Goal: Find specific page/section: Find specific page/section

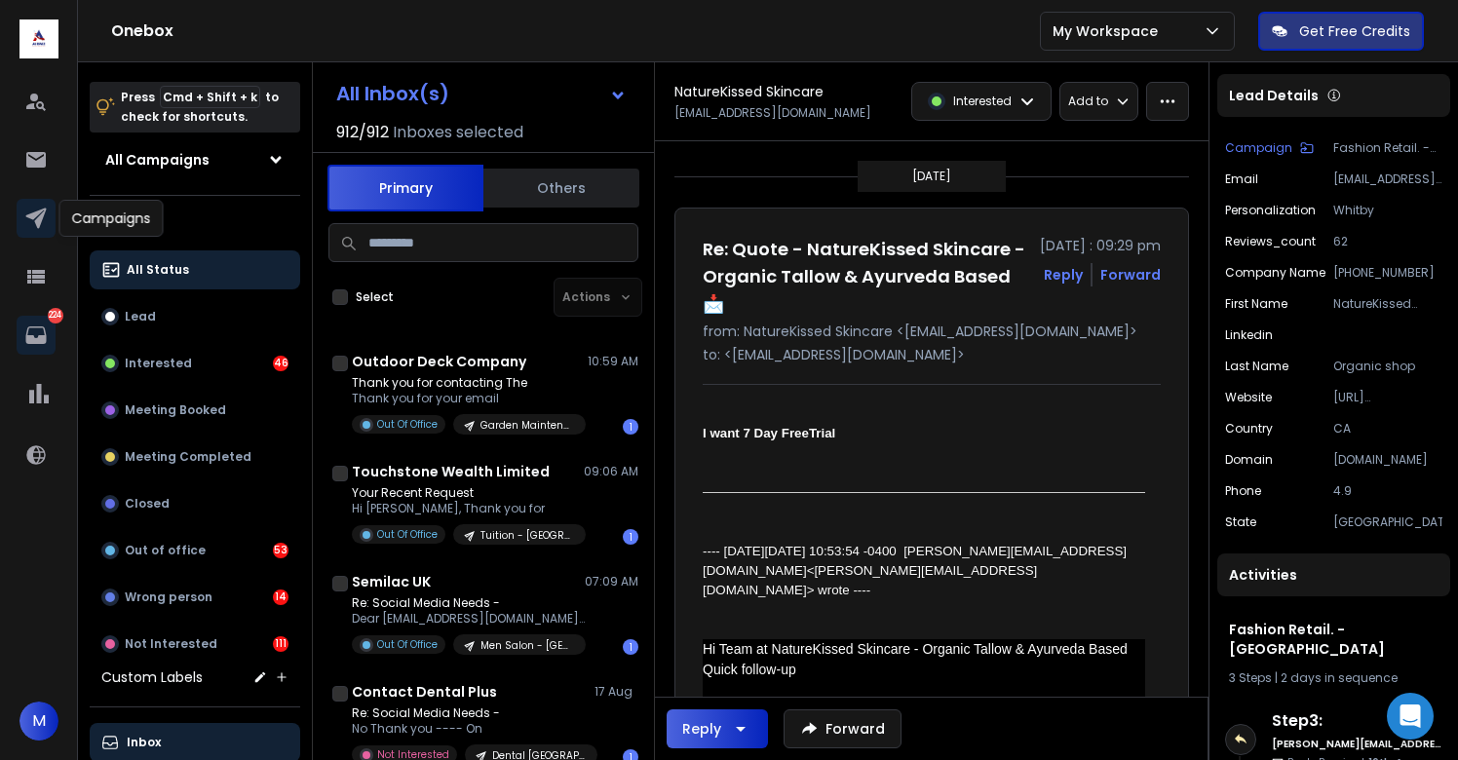
scroll to position [486, 0]
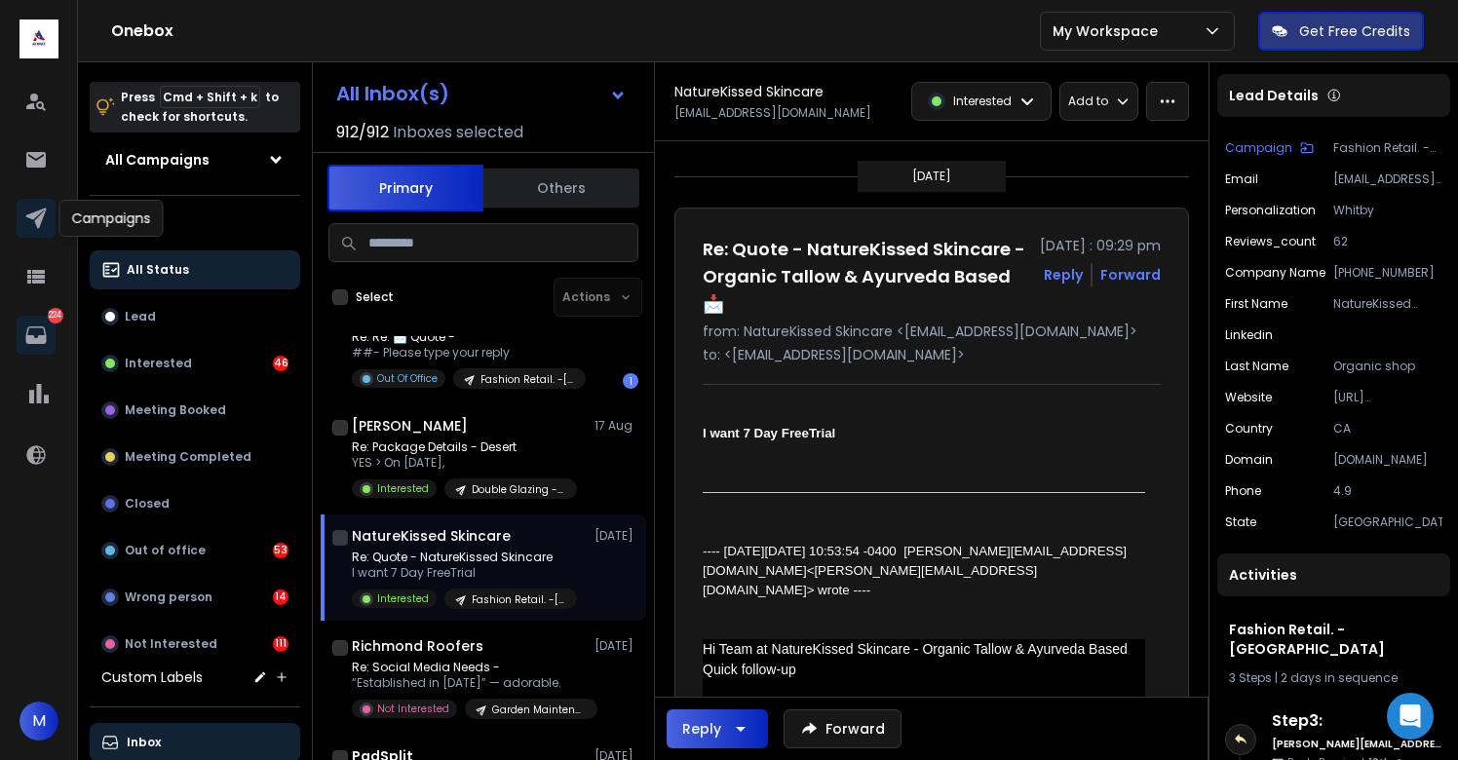
click at [36, 219] on icon at bounding box center [35, 219] width 20 height 20
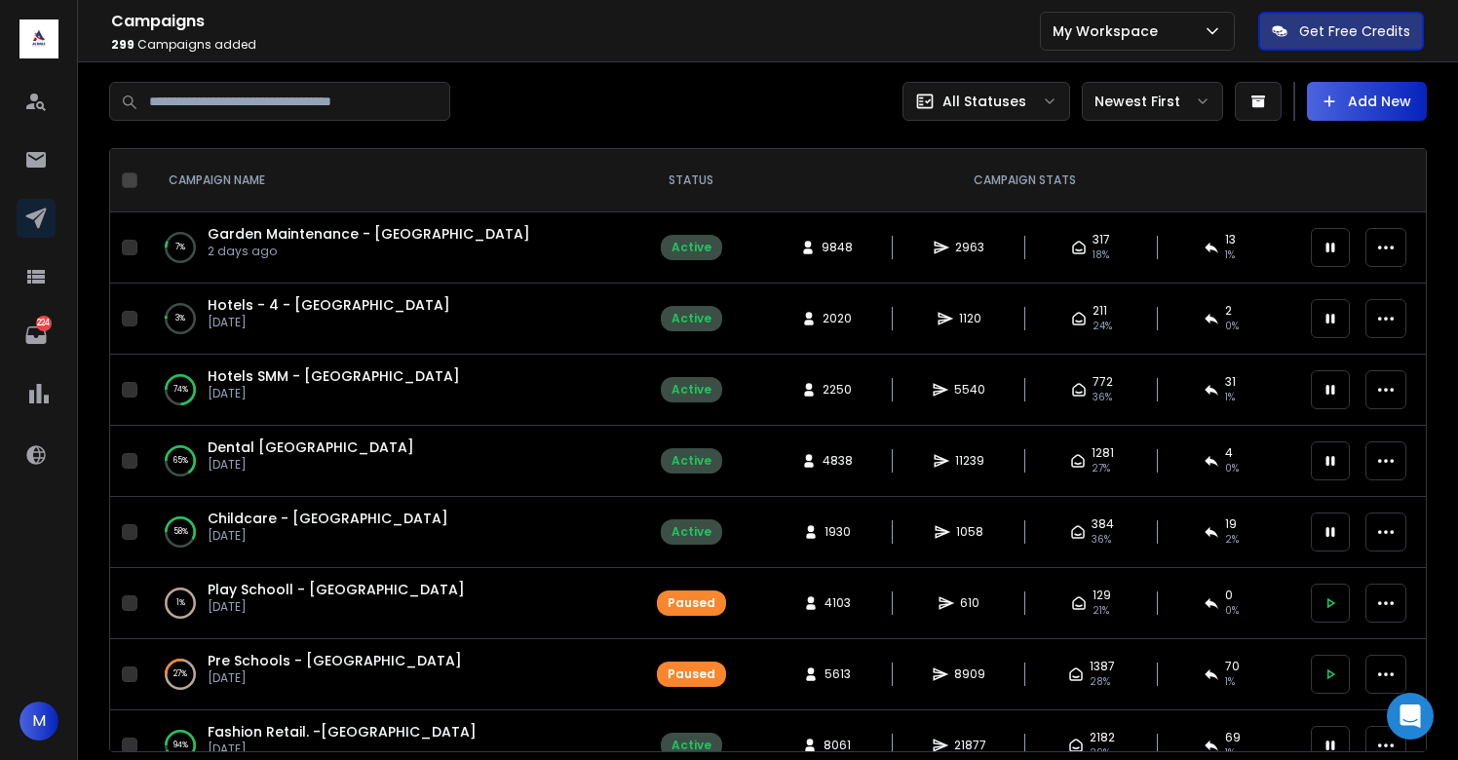
click at [678, 97] on div at bounding box center [438, 101] width 659 height 39
click at [1331, 248] on icon at bounding box center [1330, 248] width 9 height 10
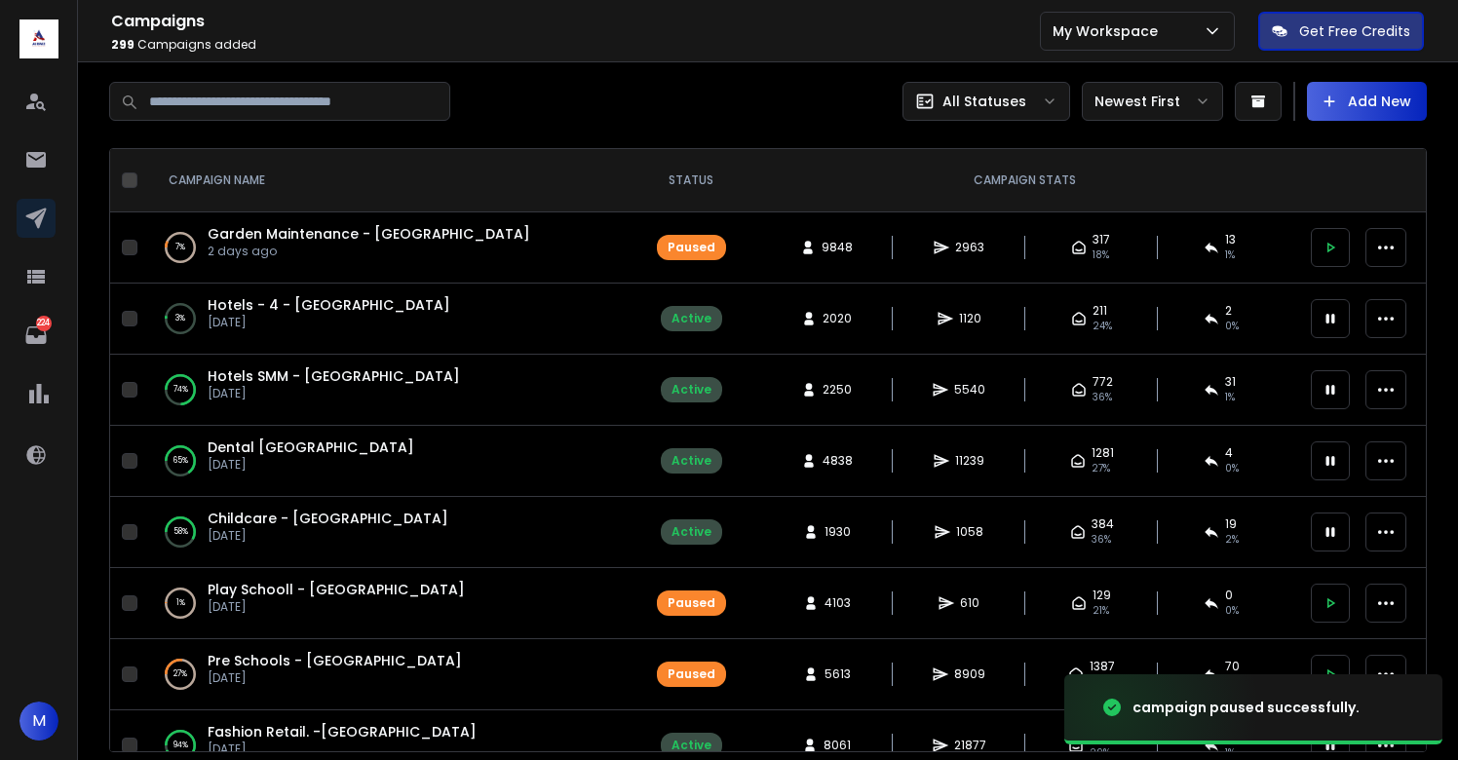
click at [1331, 312] on icon at bounding box center [1330, 319] width 18 height 18
click at [1334, 380] on button at bounding box center [1330, 389] width 39 height 39
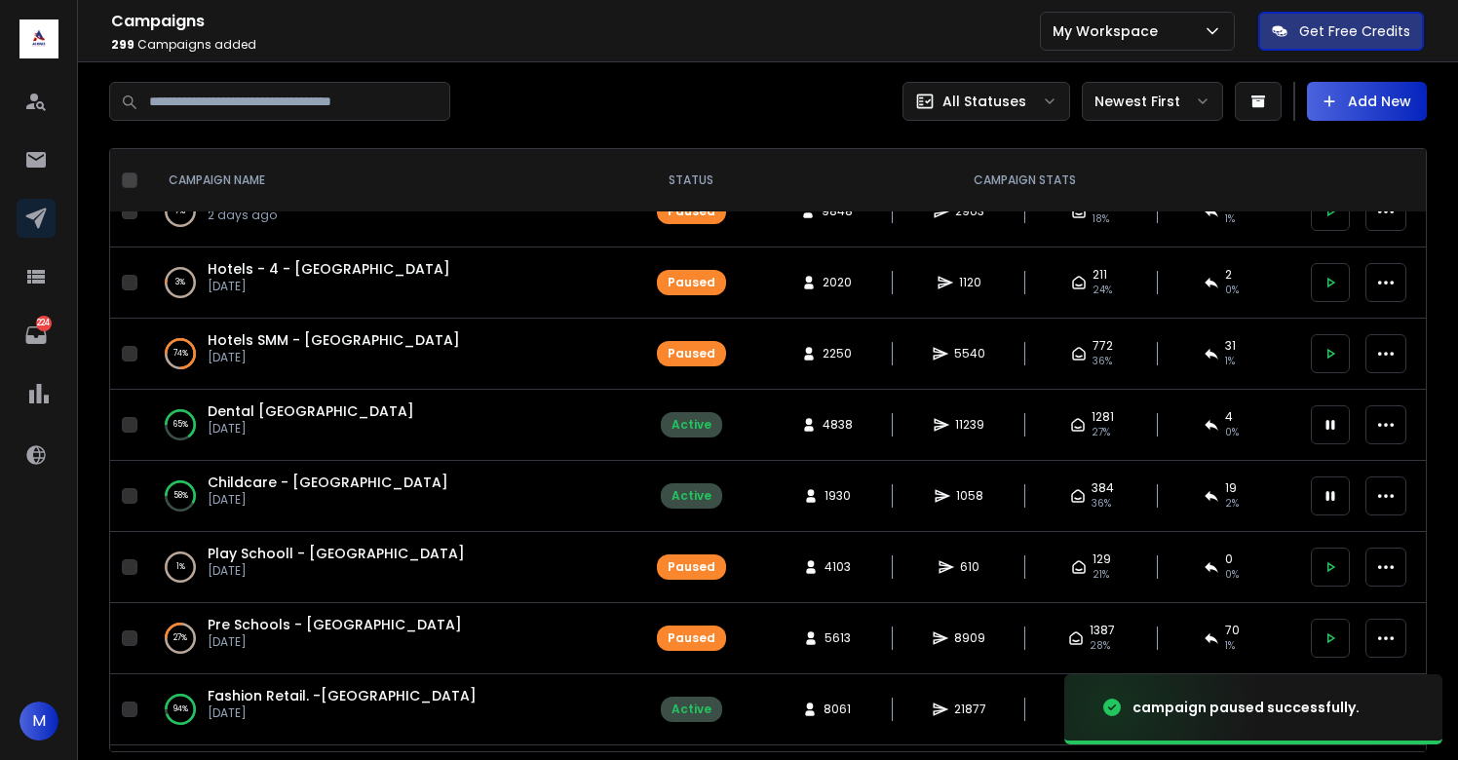
scroll to position [38, 0]
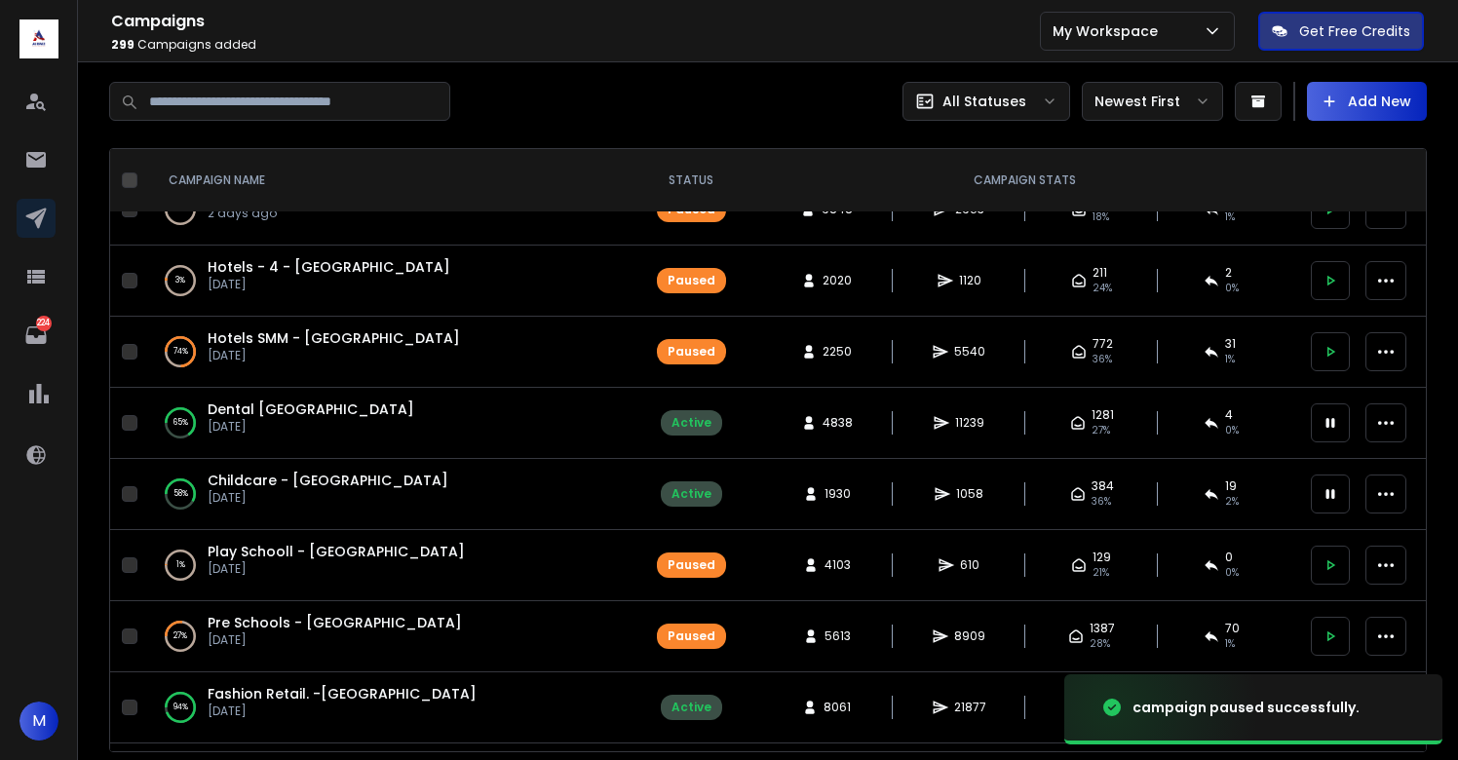
click at [1325, 411] on button at bounding box center [1330, 422] width 39 height 39
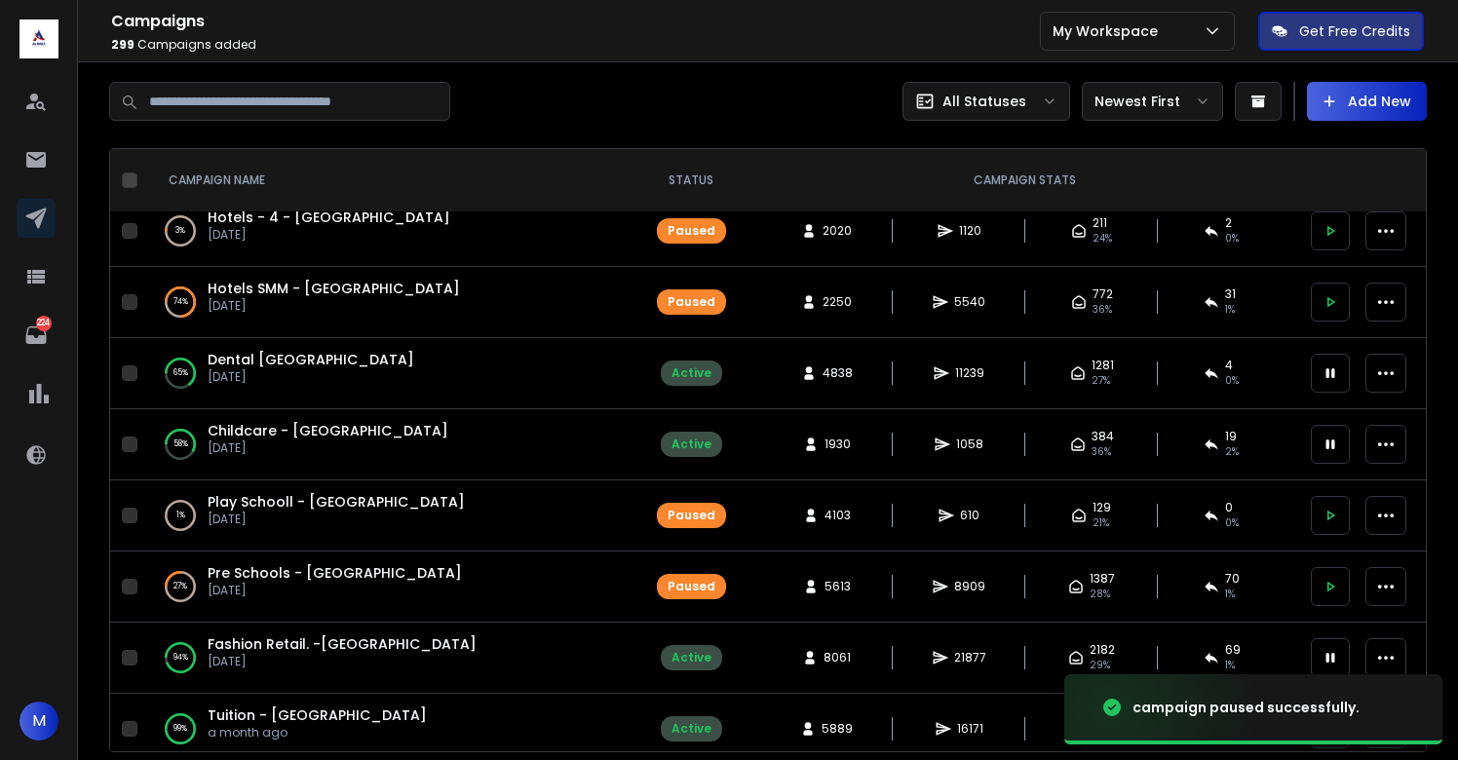
scroll to position [89, 0]
click at [1329, 430] on button at bounding box center [1330, 443] width 39 height 39
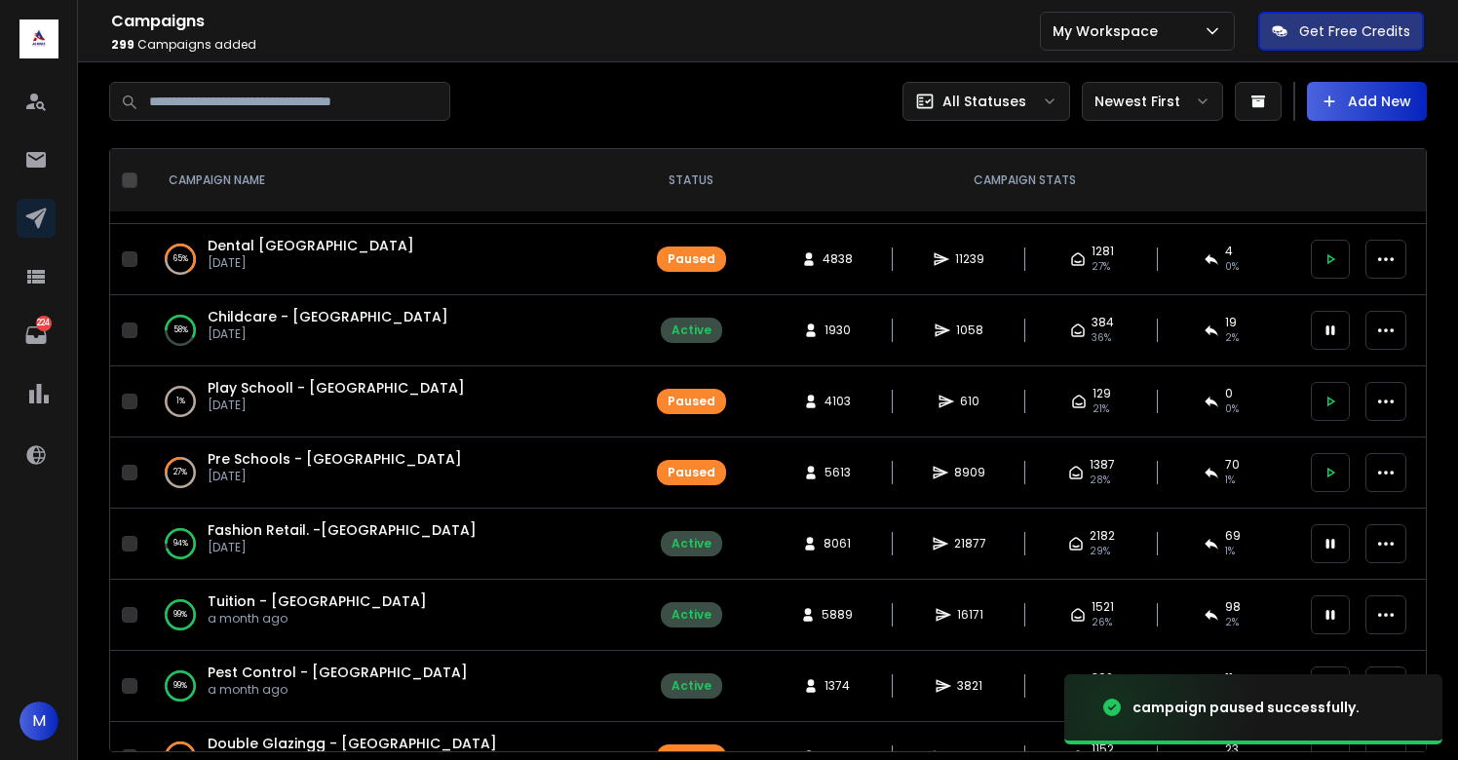
scroll to position [205, 0]
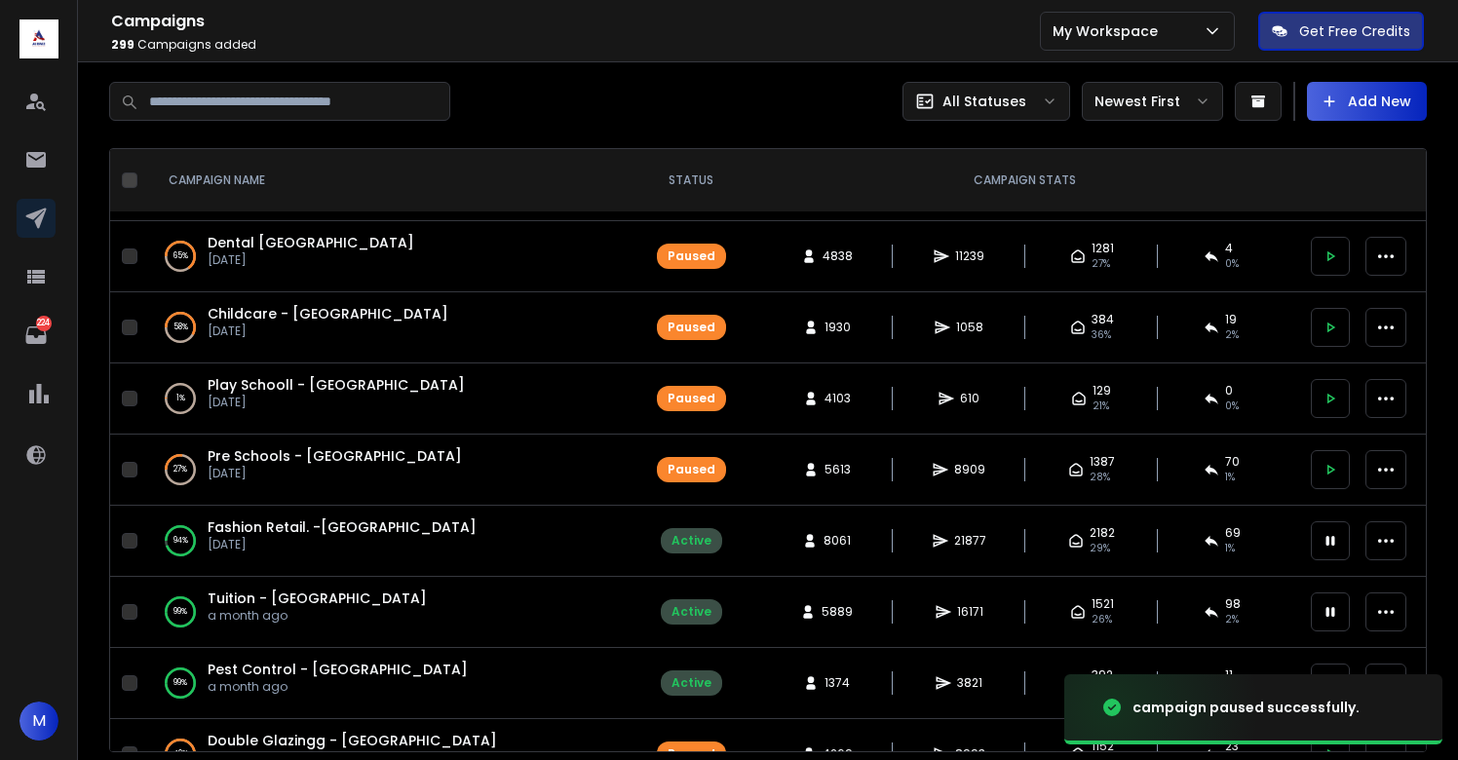
click at [1327, 538] on icon at bounding box center [1330, 541] width 9 height 10
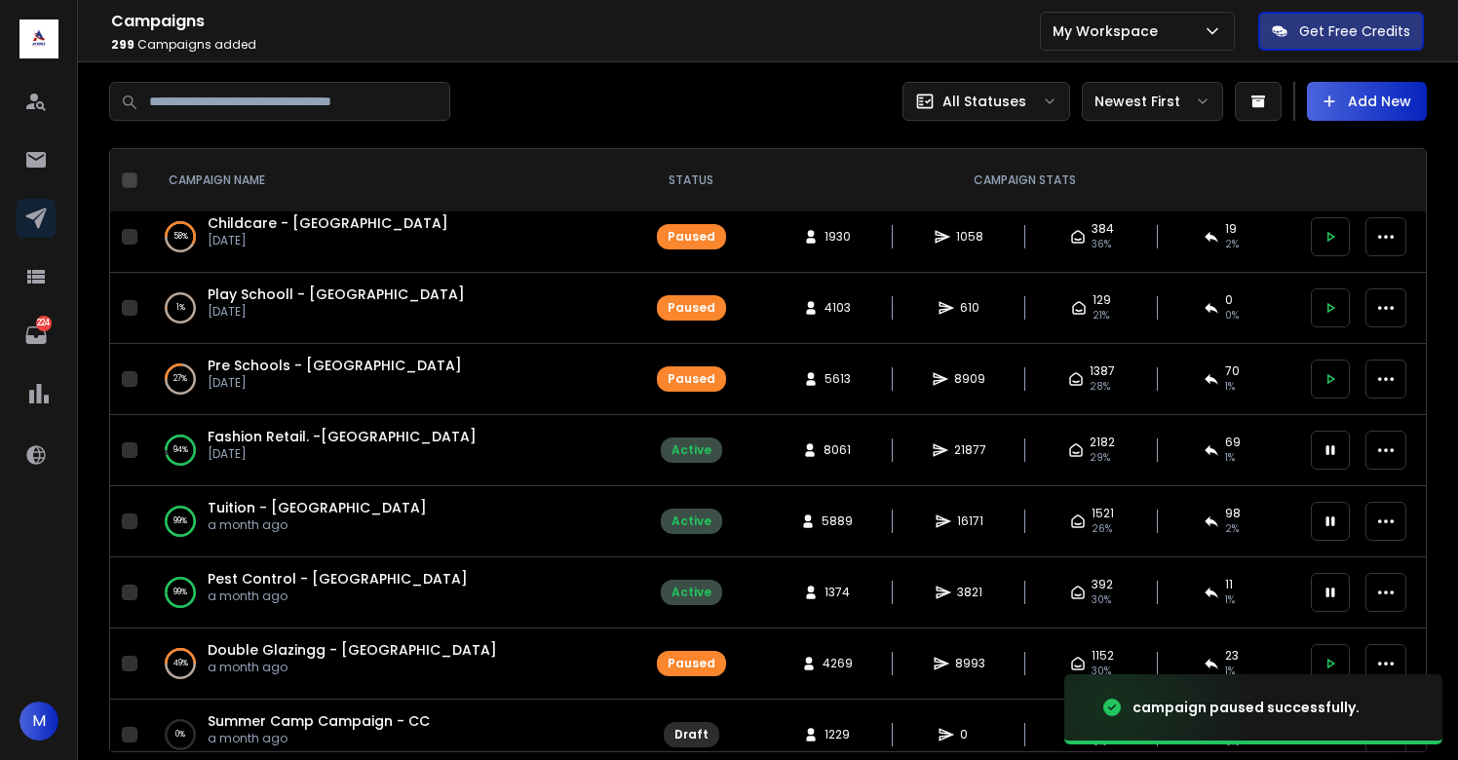
scroll to position [302, 0]
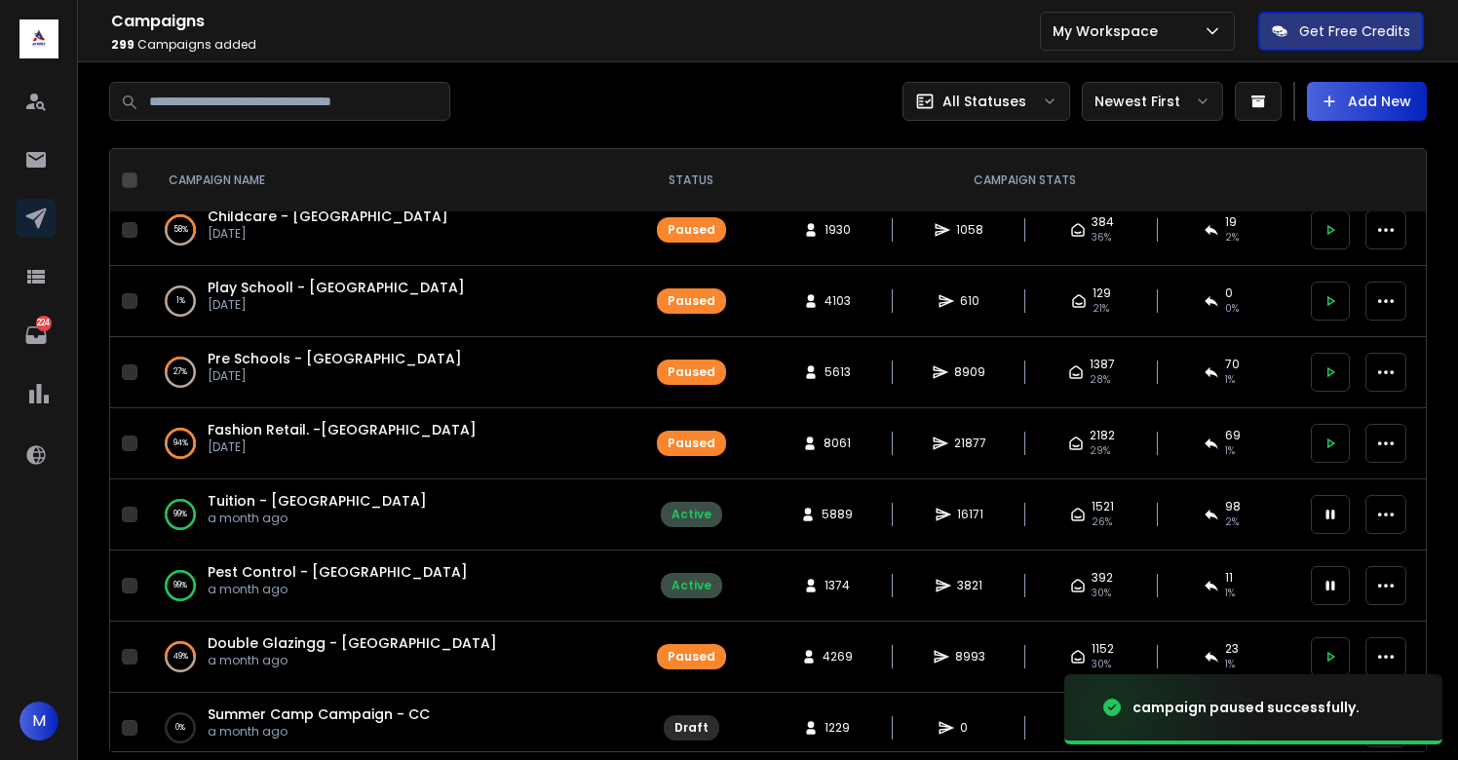
click at [1327, 520] on icon at bounding box center [1330, 515] width 18 height 18
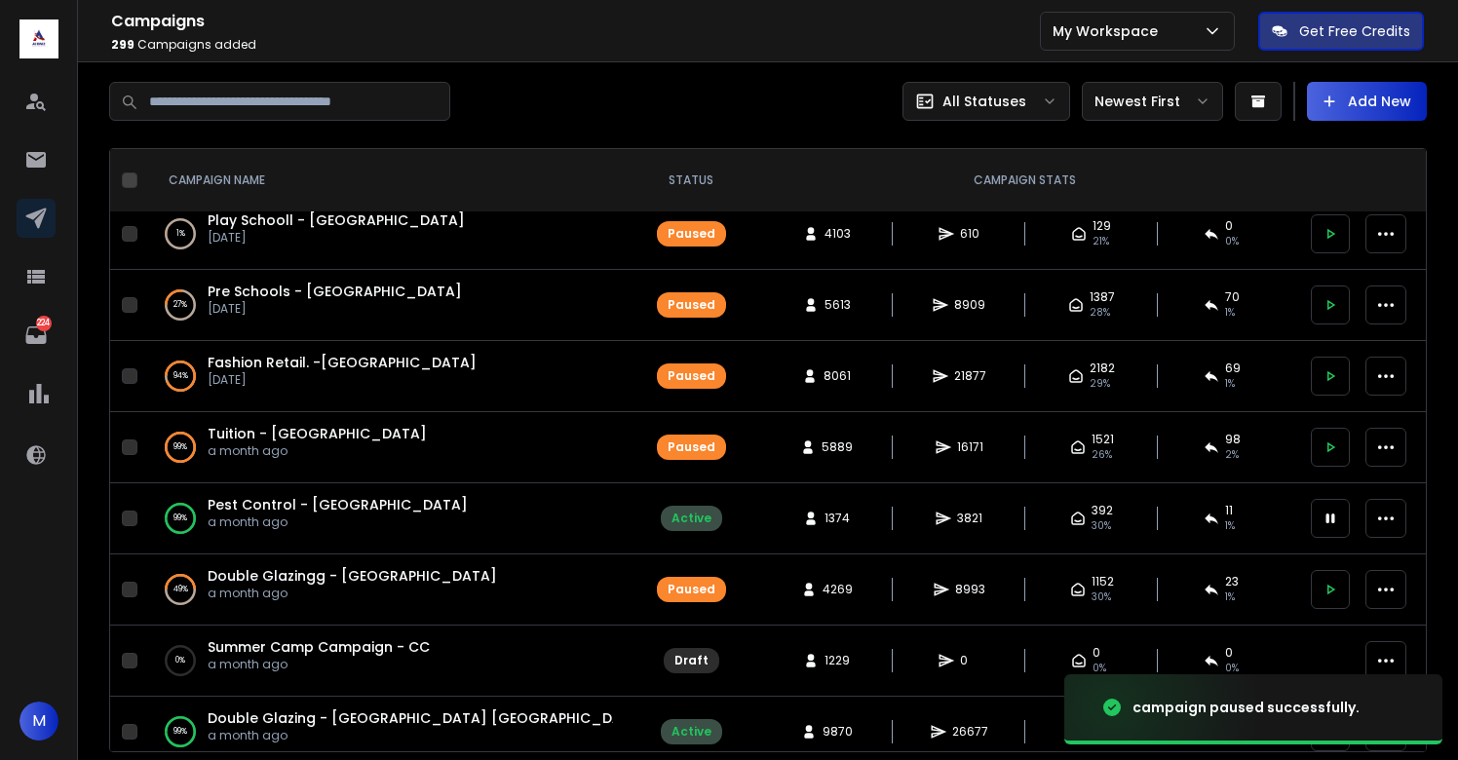
scroll to position [373, 0]
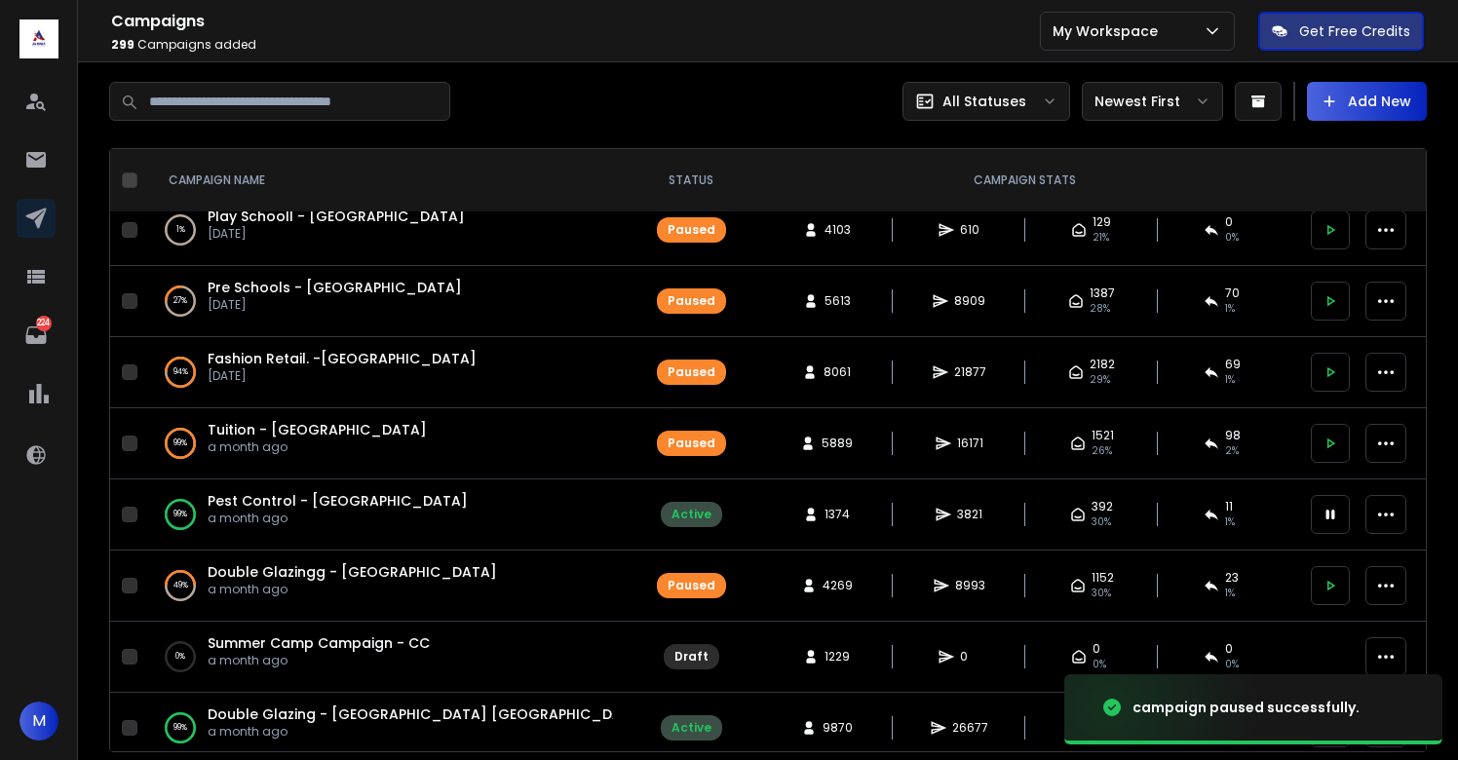
click at [1327, 508] on icon at bounding box center [1330, 515] width 18 height 18
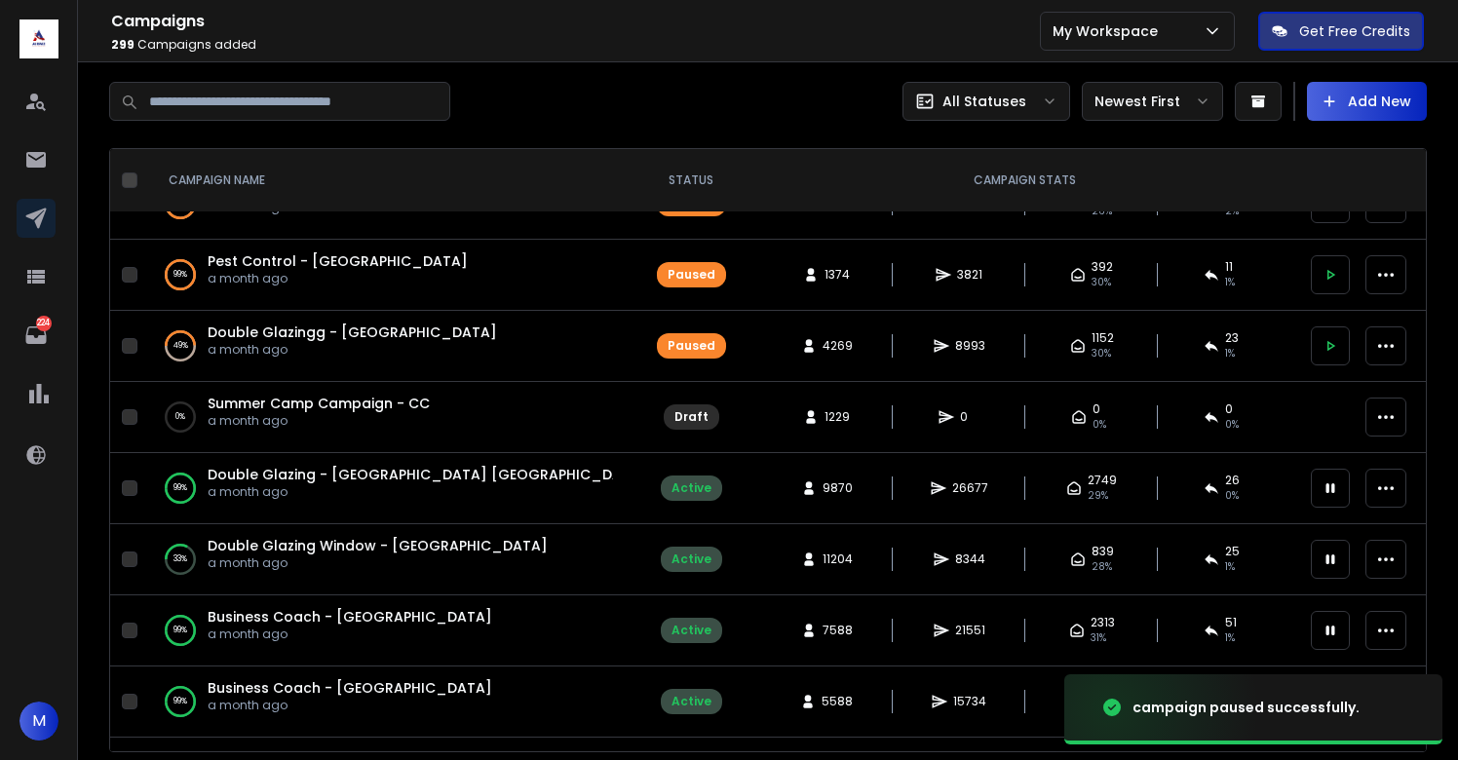
scroll to position [614, 0]
click at [1327, 494] on icon at bounding box center [1330, 487] width 18 height 18
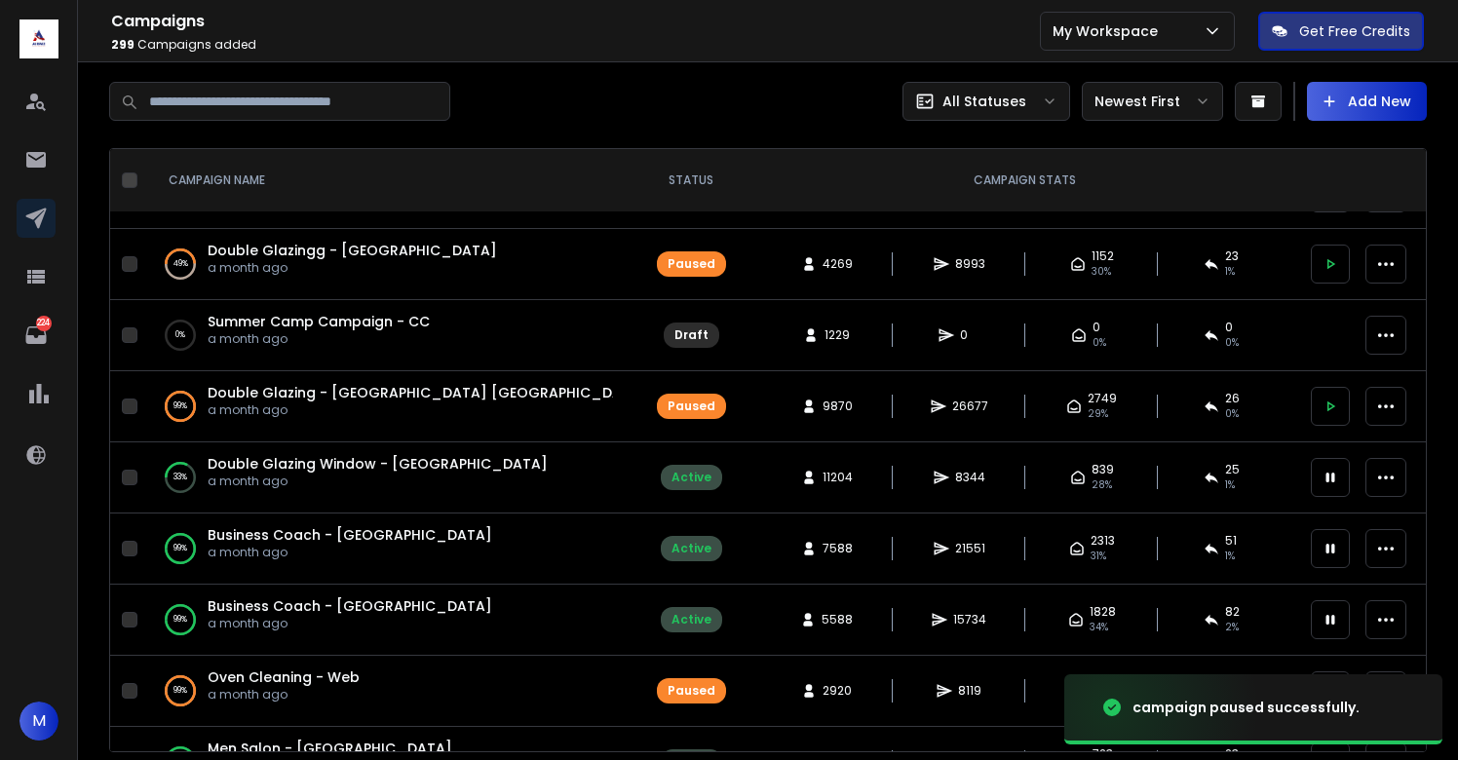
scroll to position [696, 0]
click at [1326, 468] on icon at bounding box center [1330, 477] width 18 height 18
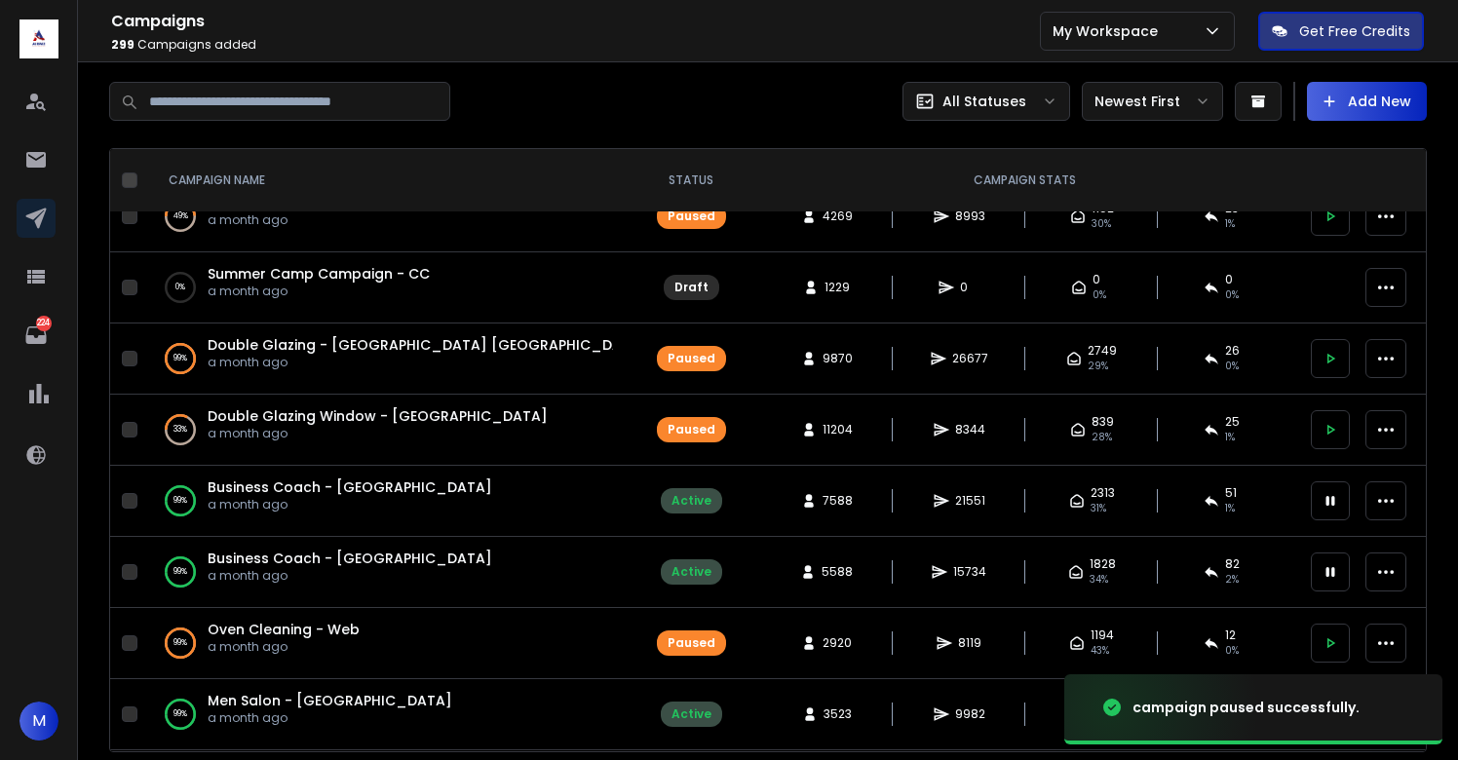
scroll to position [746, 0]
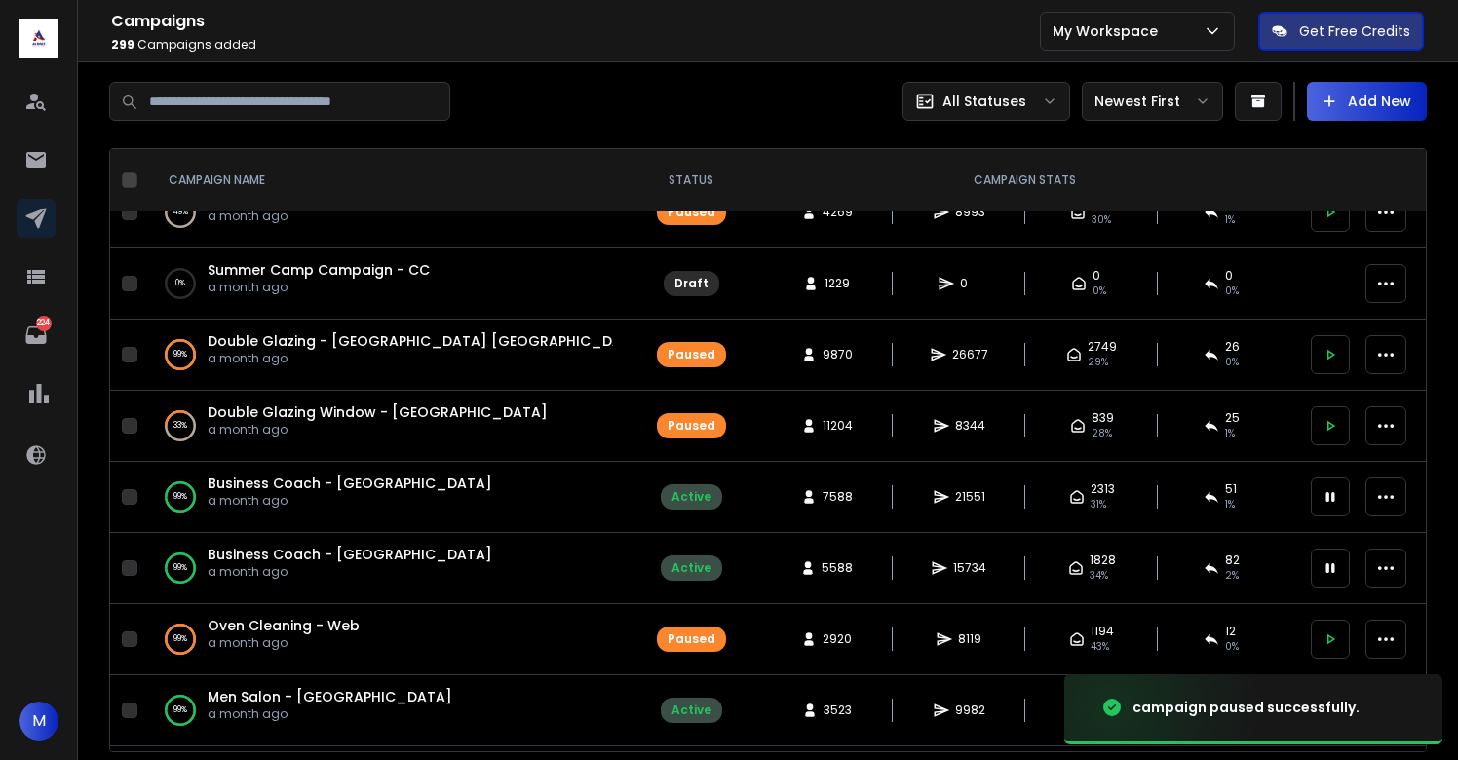
click at [1331, 495] on icon at bounding box center [1330, 497] width 9 height 10
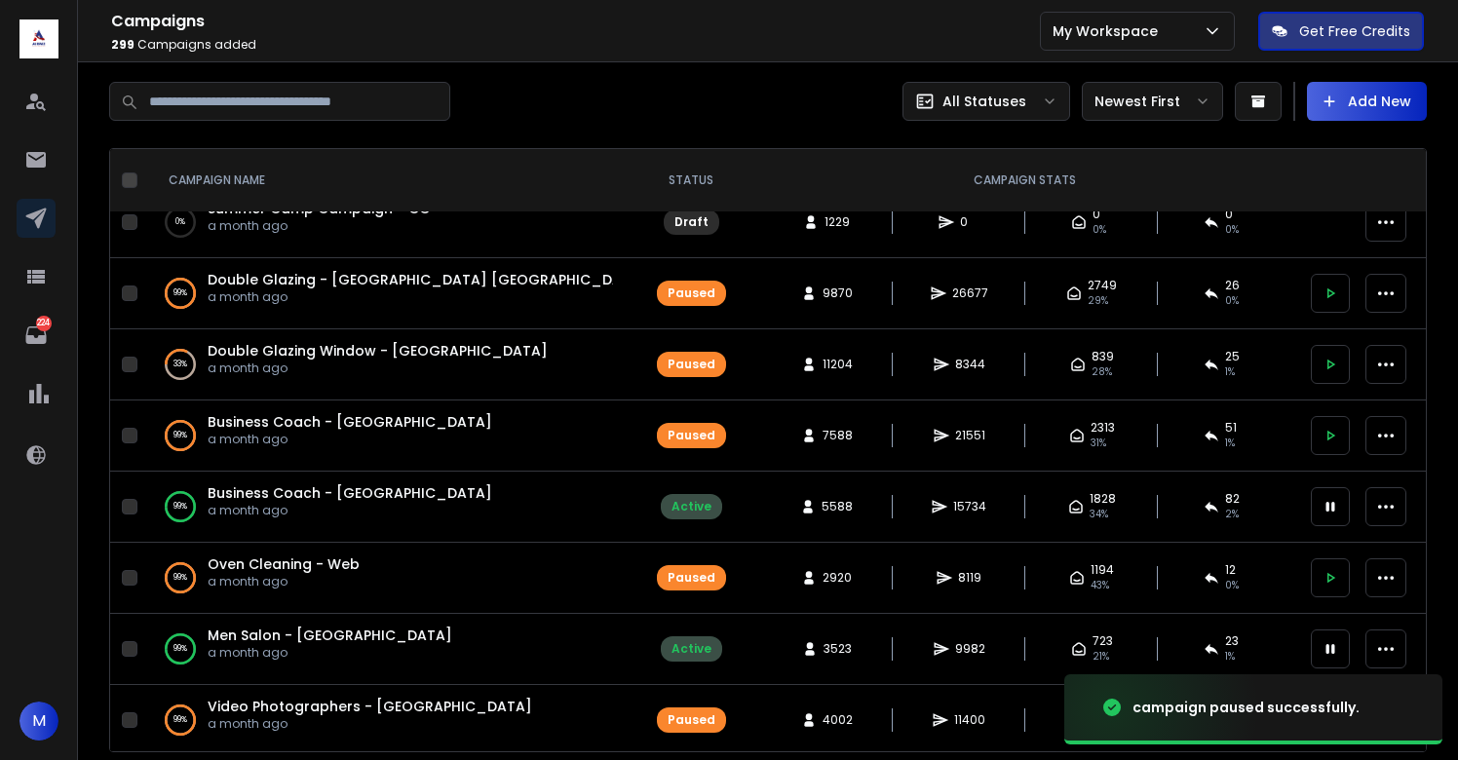
scroll to position [811, 0]
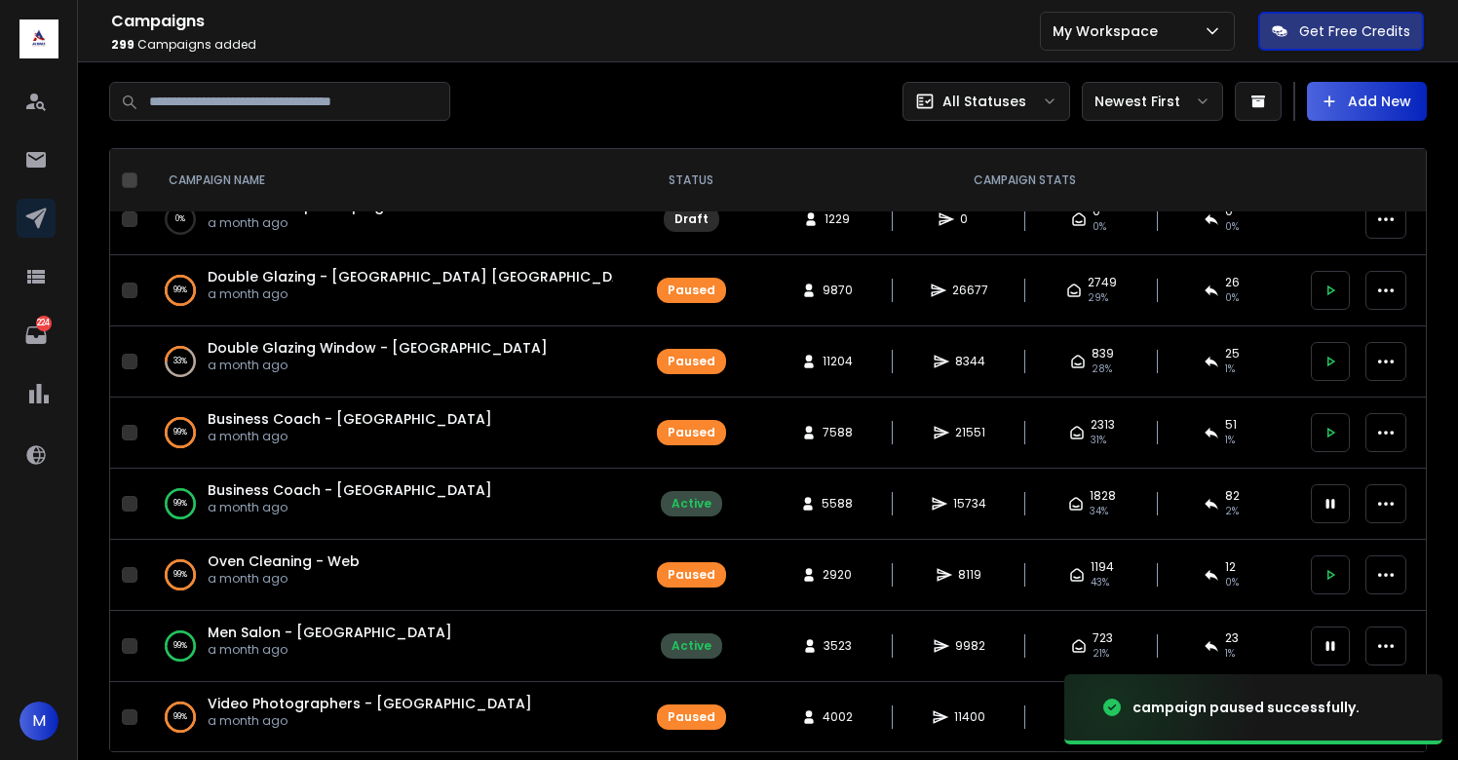
click at [1330, 492] on button at bounding box center [1330, 503] width 39 height 39
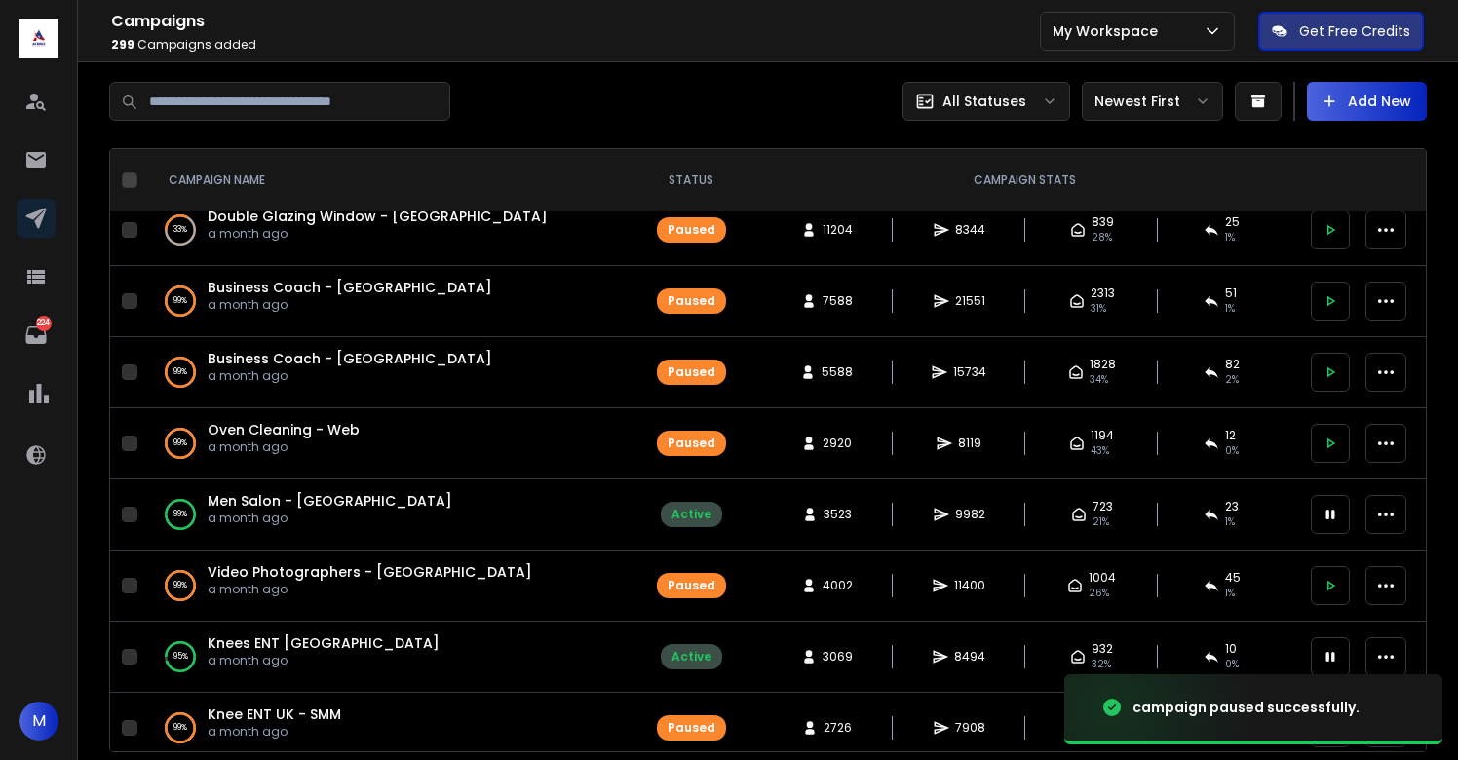
scroll to position [944, 0]
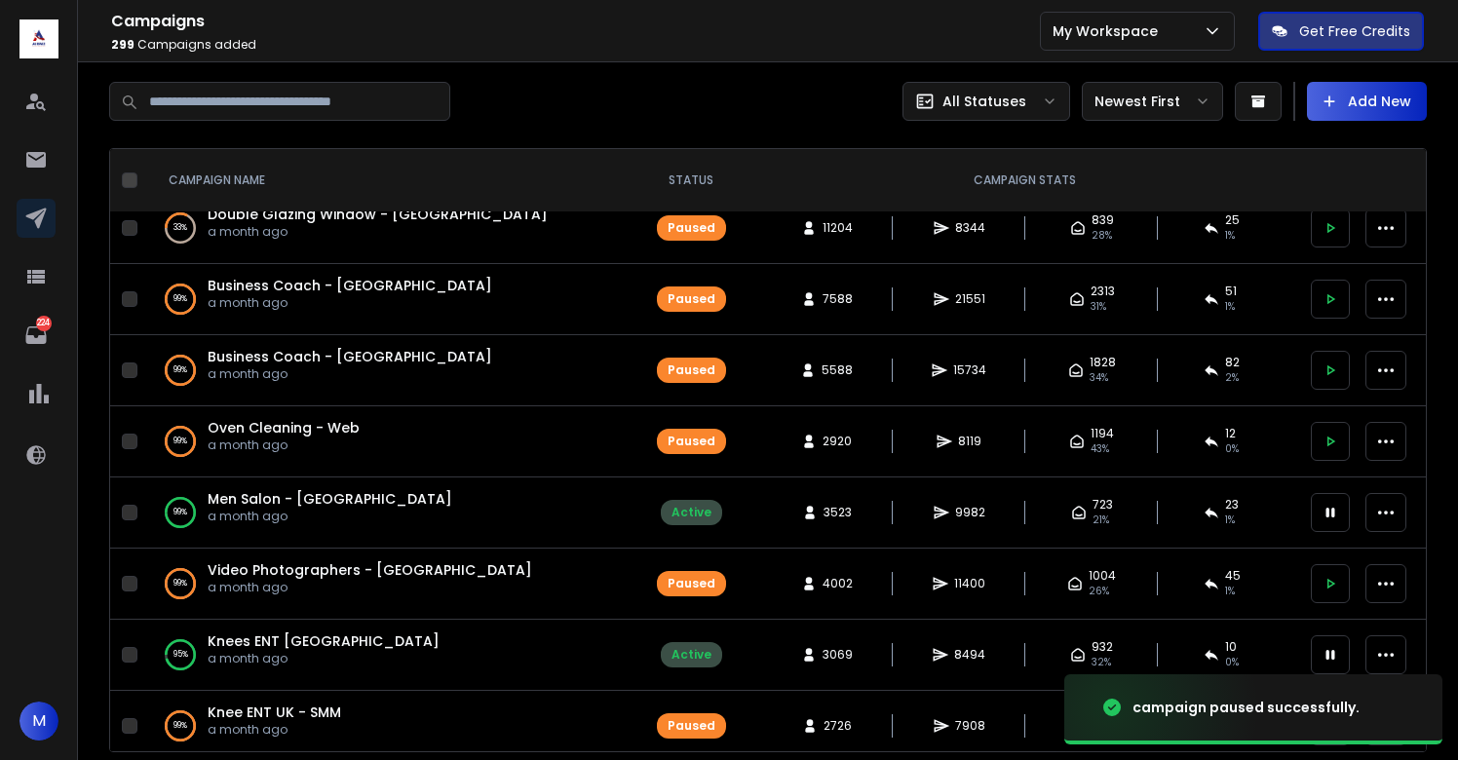
click at [1336, 515] on icon at bounding box center [1330, 513] width 18 height 18
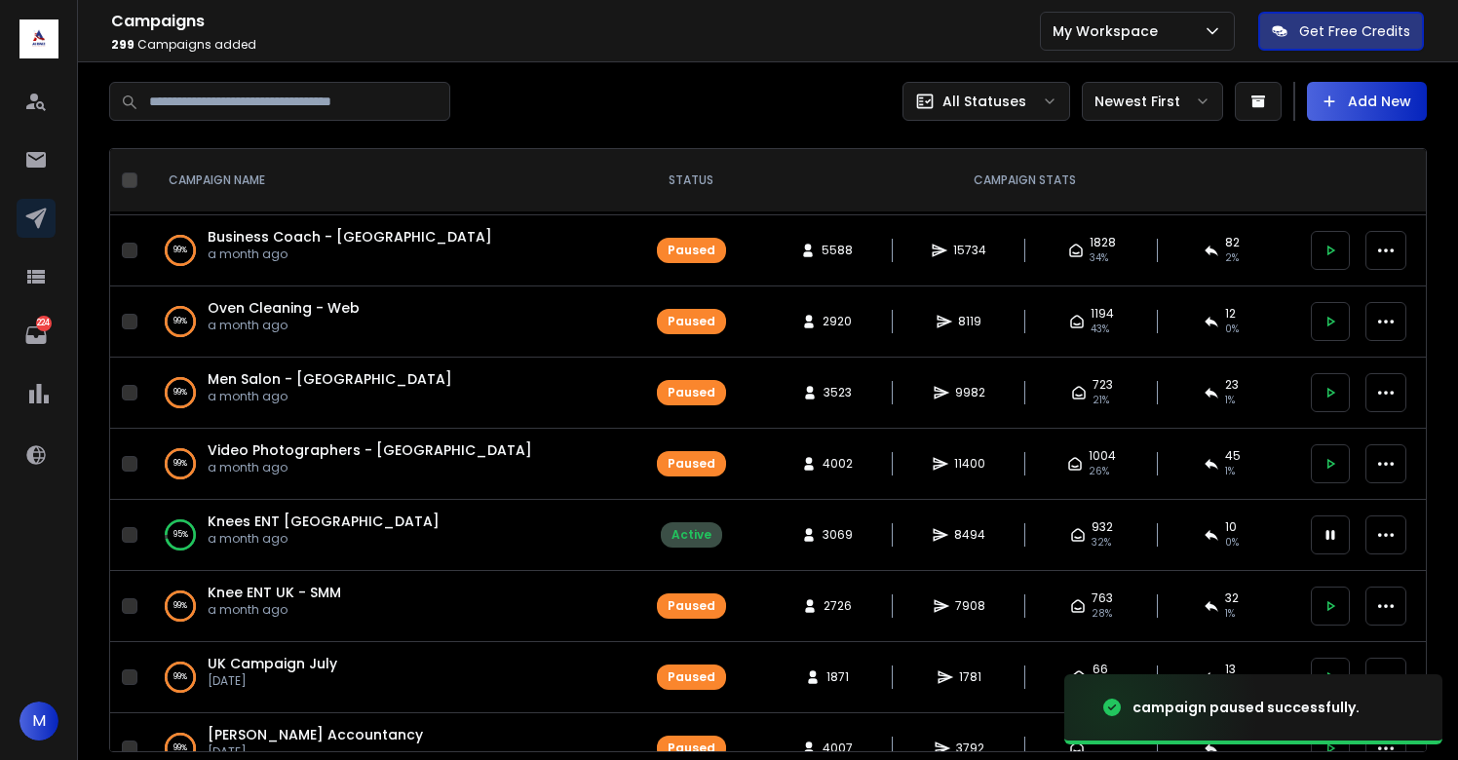
scroll to position [1068, 0]
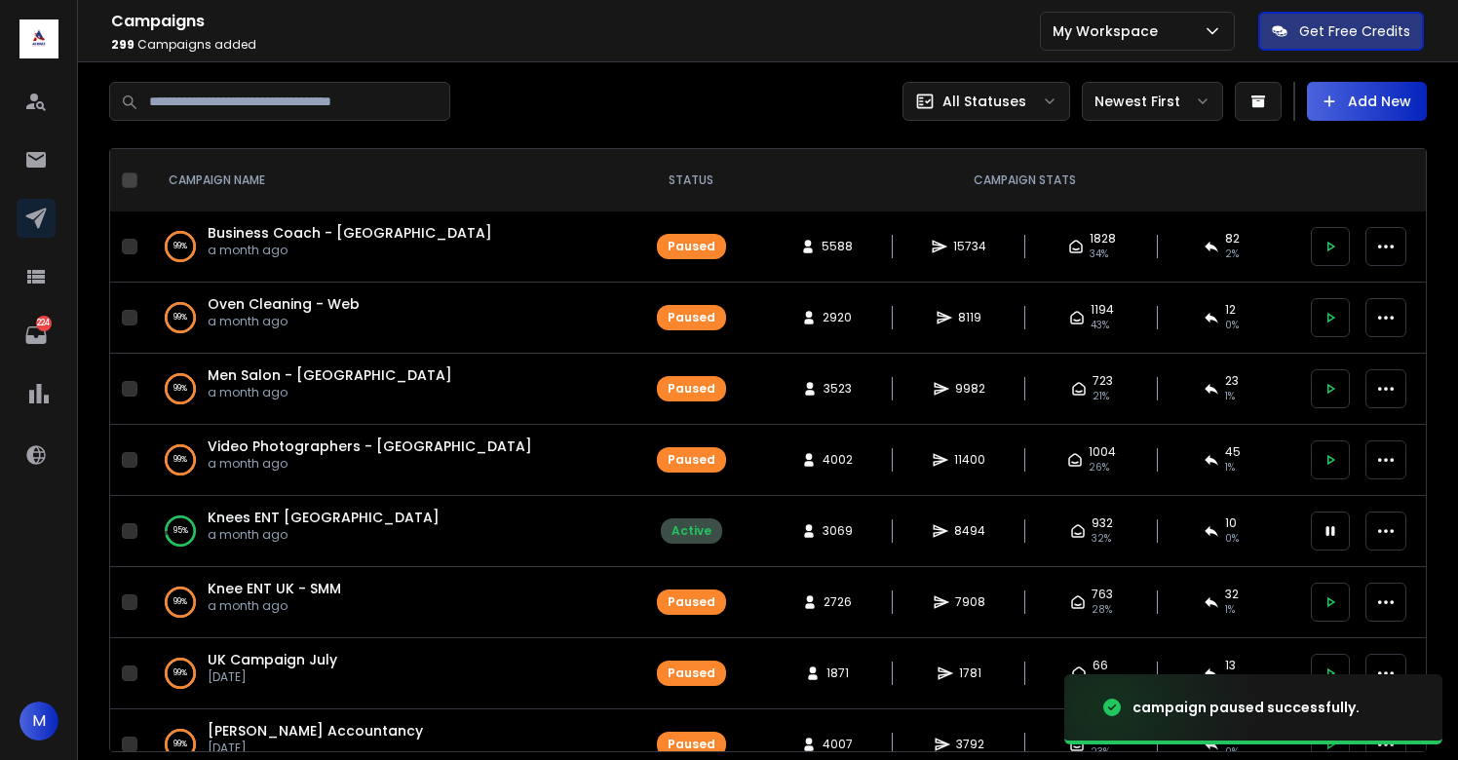
click at [1334, 528] on icon at bounding box center [1330, 531] width 18 height 18
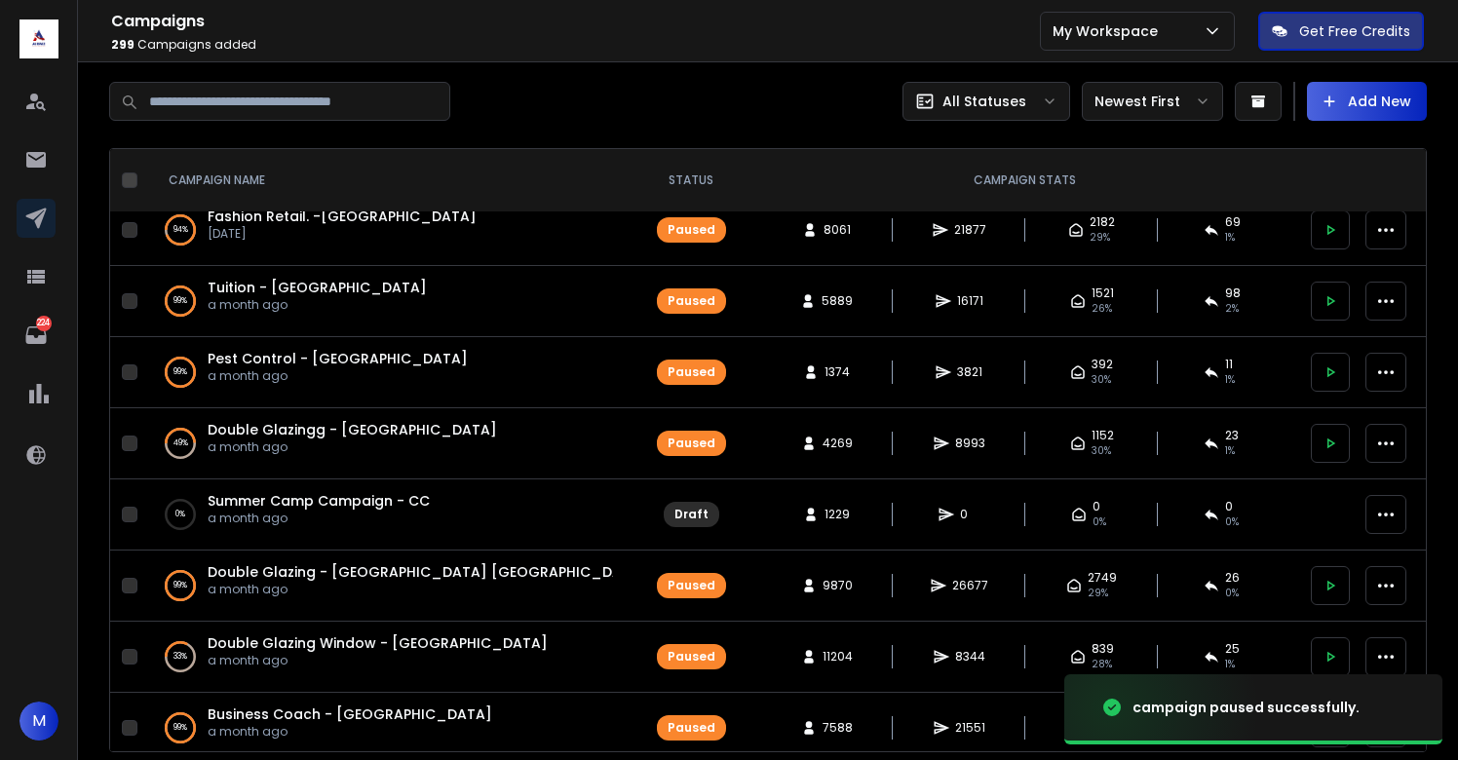
scroll to position [0, 0]
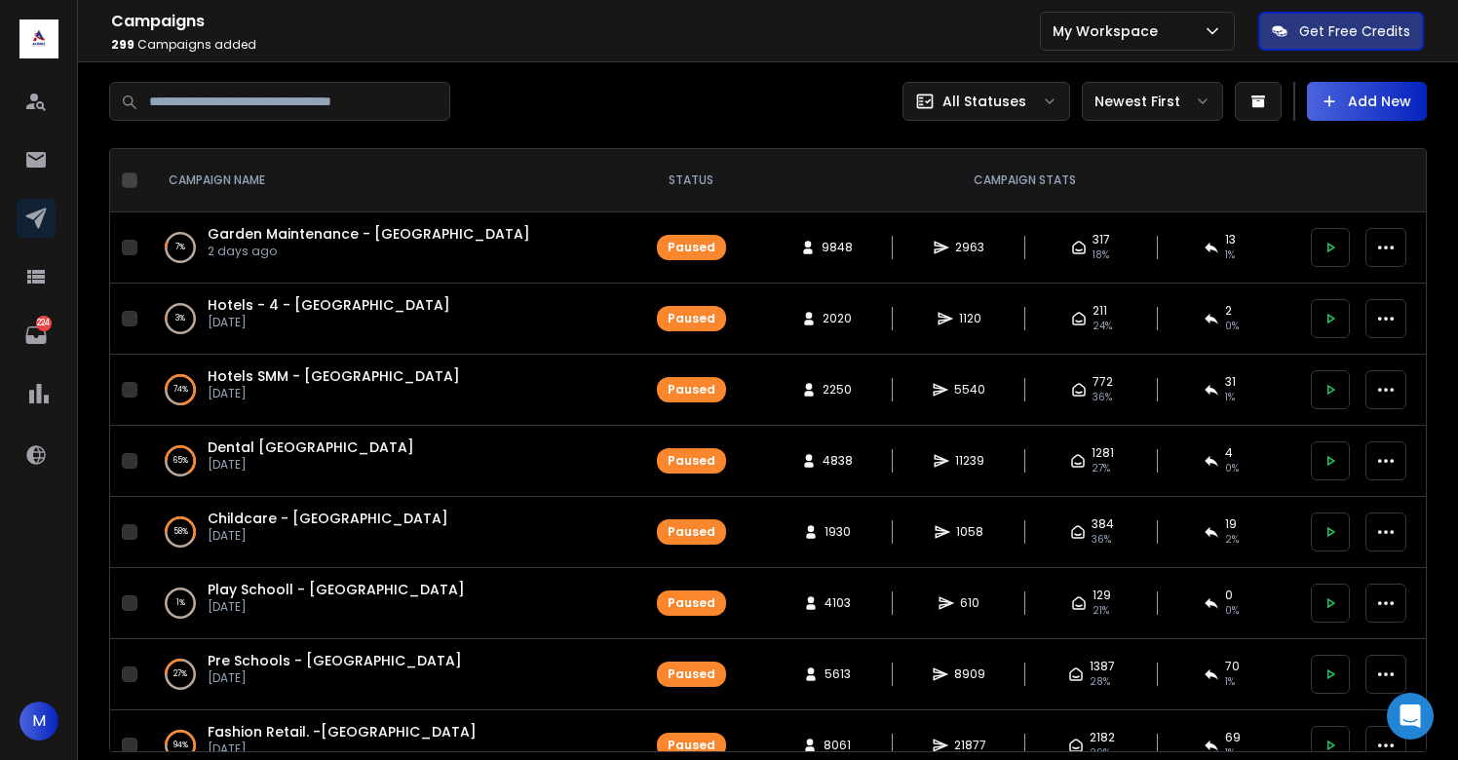
click at [794, 106] on div "Campaigns 299 Campaigns Added All Statuses Newest First Add New" at bounding box center [1097, 101] width 659 height 39
